Goal: Check status: Check status

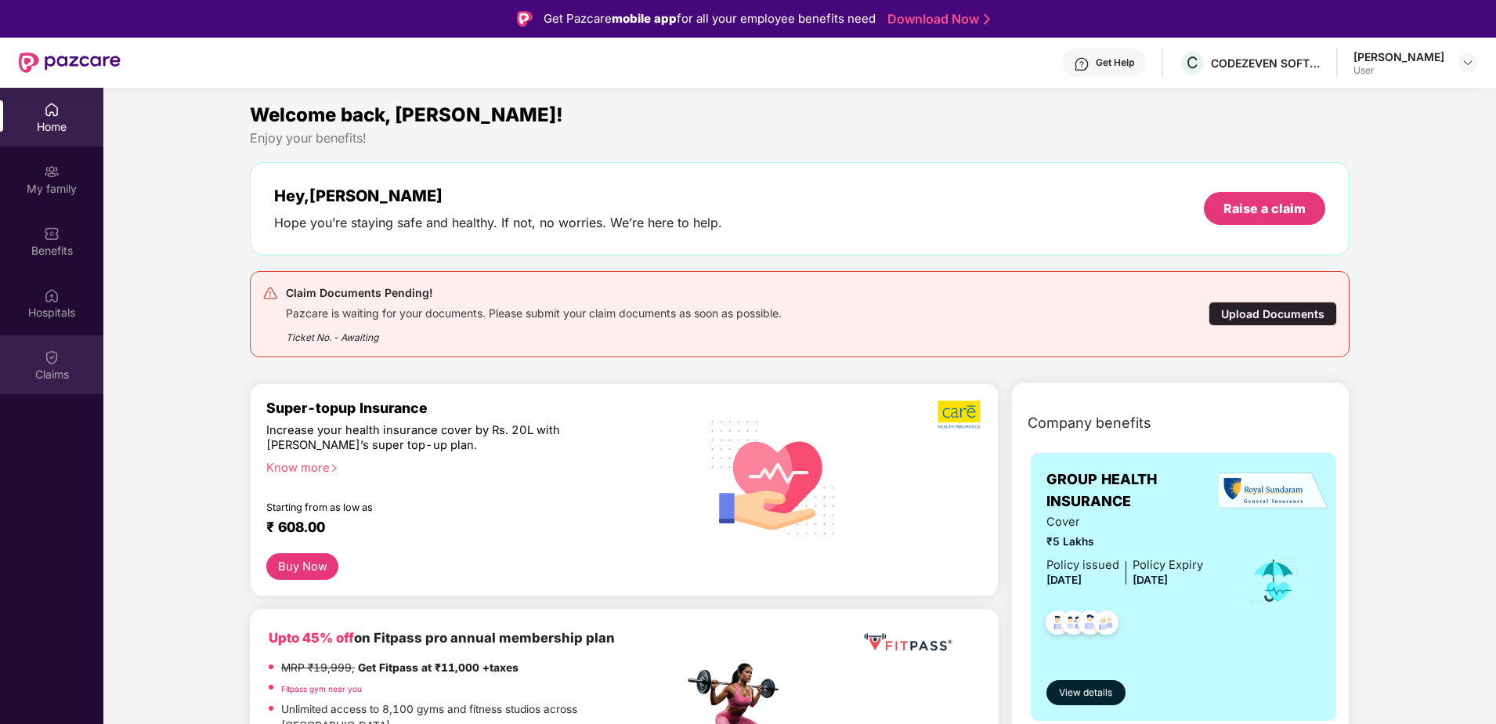
click at [38, 363] on div "Claims" at bounding box center [51, 364] width 103 height 59
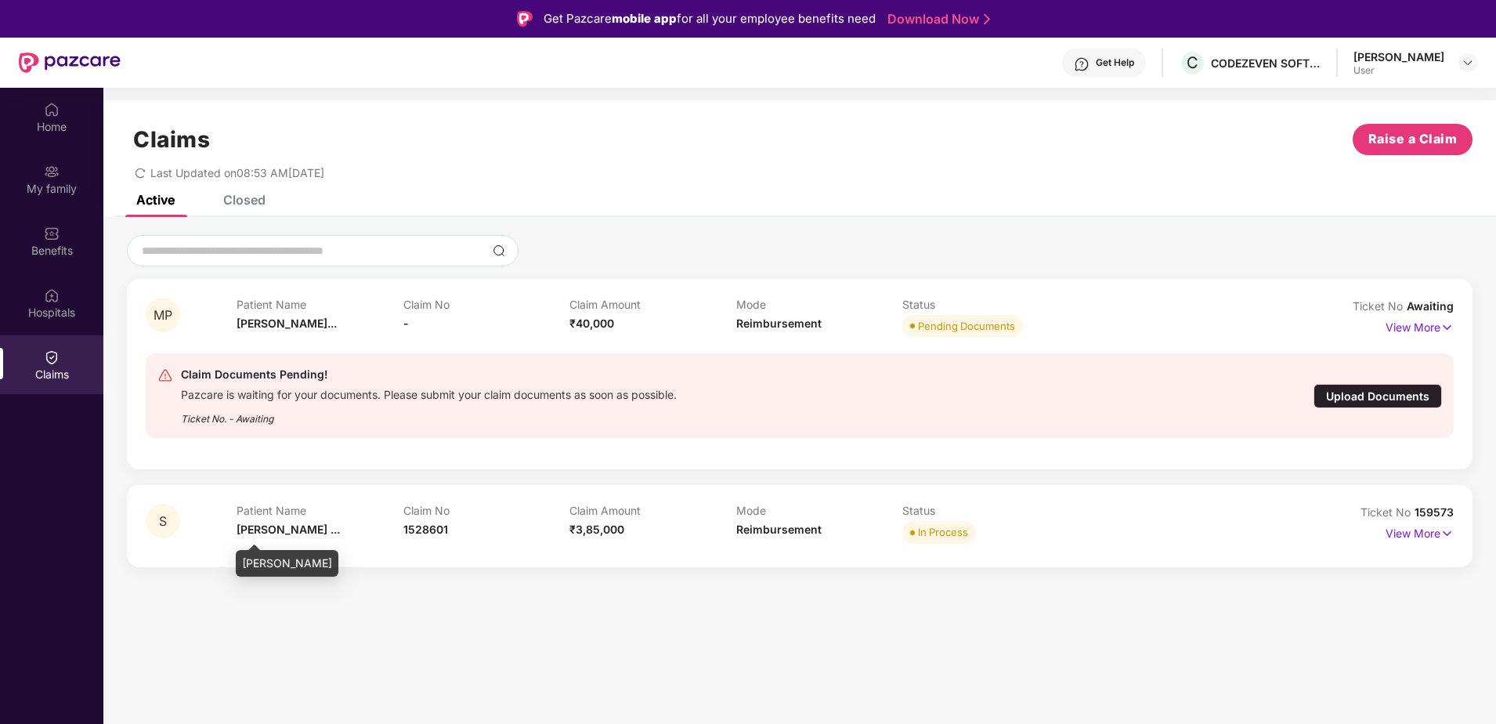
drag, startPoint x: 273, startPoint y: 526, endPoint x: 327, endPoint y: 526, distance: 53.3
click at [277, 526] on span "[PERSON_NAME] ..." at bounding box center [288, 528] width 103 height 13
click at [1431, 537] on p "View More" at bounding box center [1419, 531] width 68 height 21
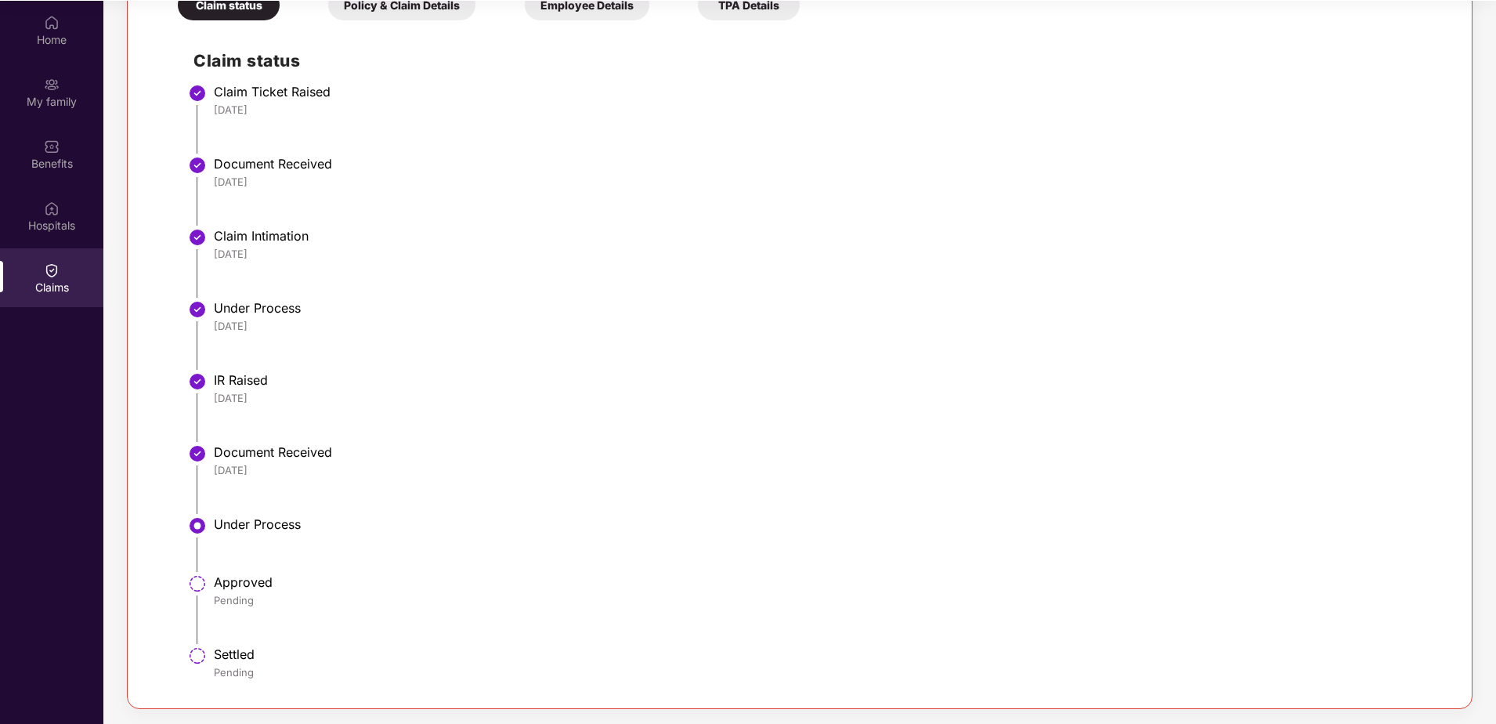
scroll to position [88, 0]
